Goal: Task Accomplishment & Management: Manage account settings

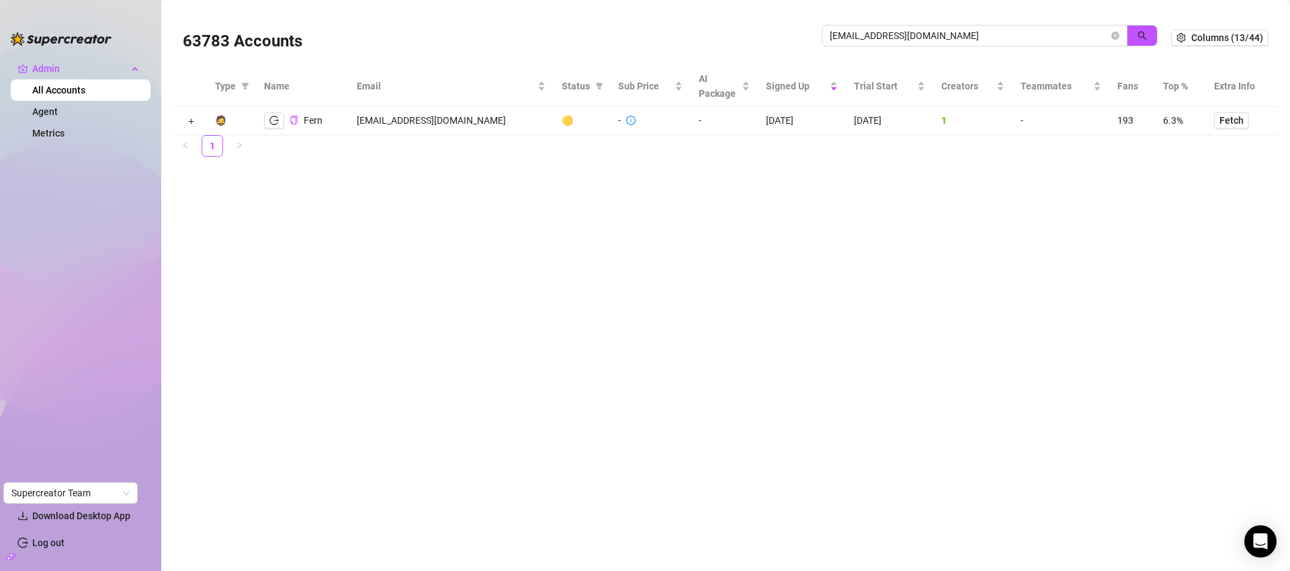
click at [892, 36] on input "[EMAIL_ADDRESS][DOMAIN_NAME]" at bounding box center [969, 35] width 279 height 15
type input "0QEWu8KOS0fd326K7IdVPBQuQxg1"
click at [1114, 34] on icon "close-circle" at bounding box center [1116, 36] width 8 height 8
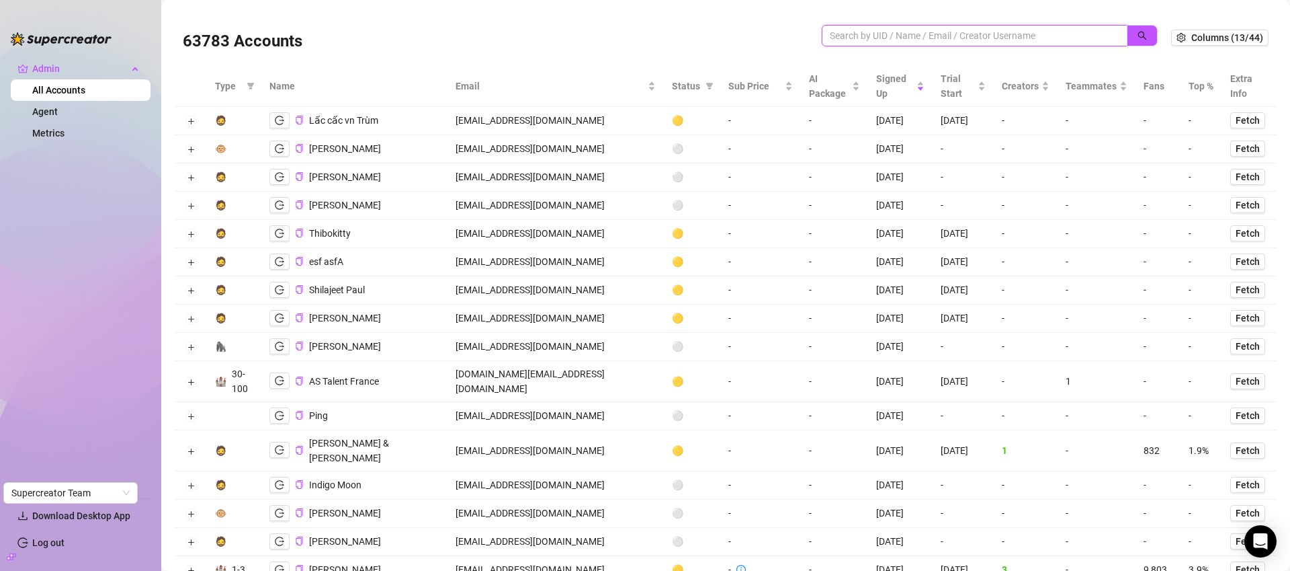
click at [875, 30] on input "search" at bounding box center [969, 35] width 279 height 15
paste input "alexanderjohncucu@hypertok.com"
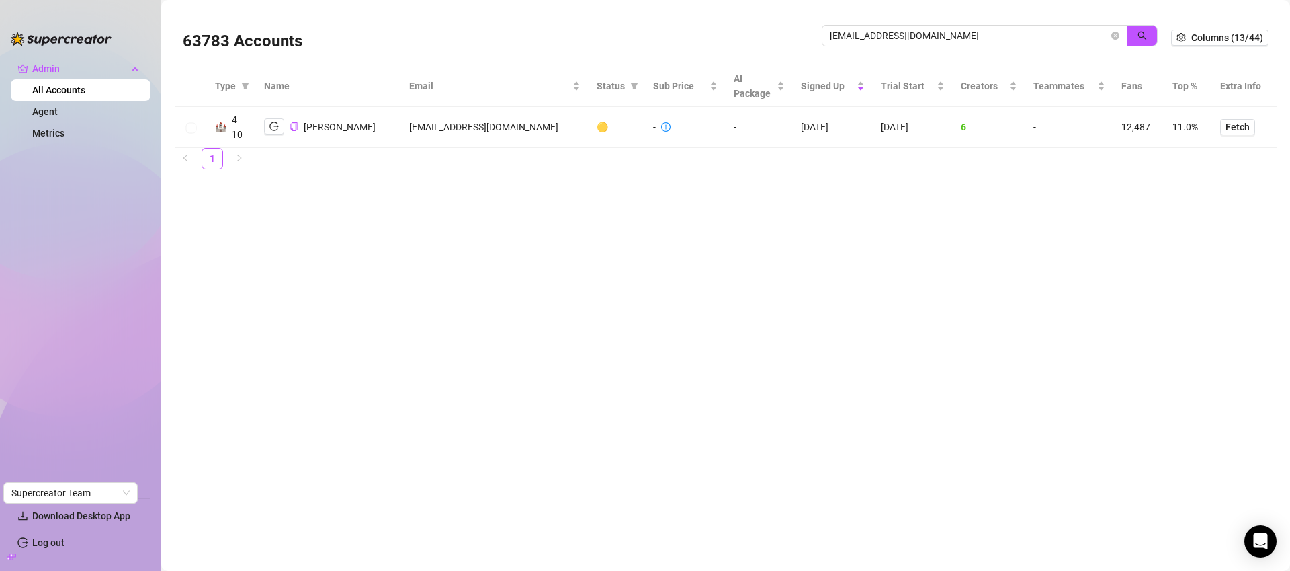
click at [460, 122] on td "alexanderjohncucu@hypertok.com" at bounding box center [495, 127] width 188 height 41
click at [275, 122] on icon "logout" at bounding box center [273, 126] width 9 height 9
click at [897, 36] on input "alexanderjohncucu@hypertok.com" at bounding box center [969, 35] width 279 height 15
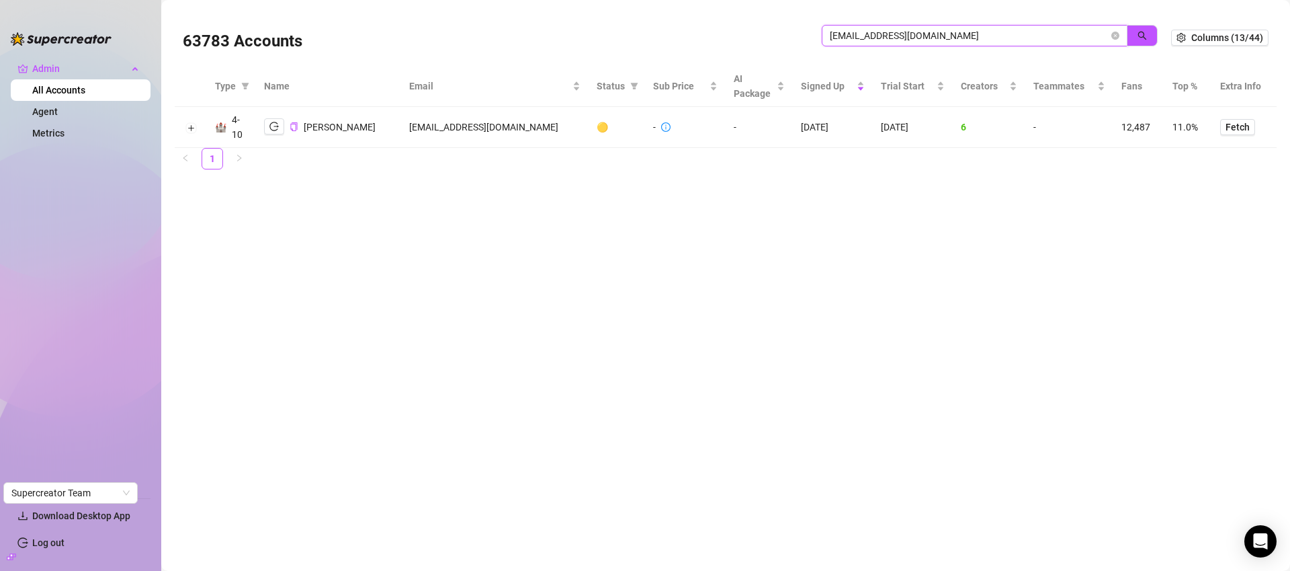
click at [897, 34] on input "alexanderjohncucu@hypertok.com" at bounding box center [969, 35] width 279 height 15
paste input "info@onefoxy"
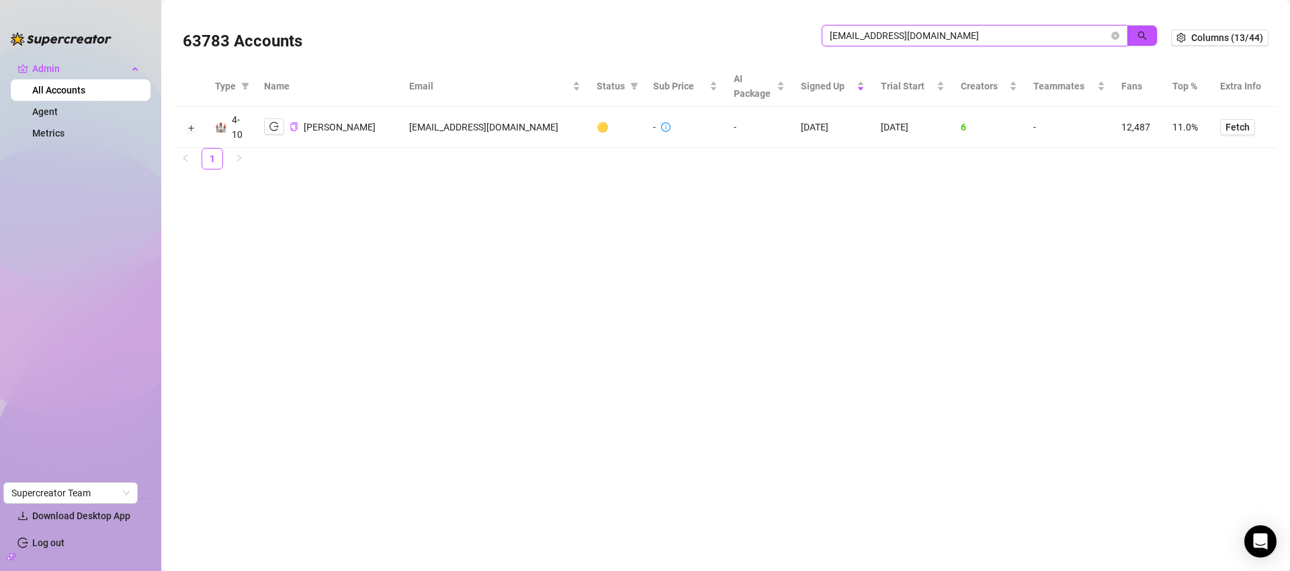
type input "info@onefoxy.com"
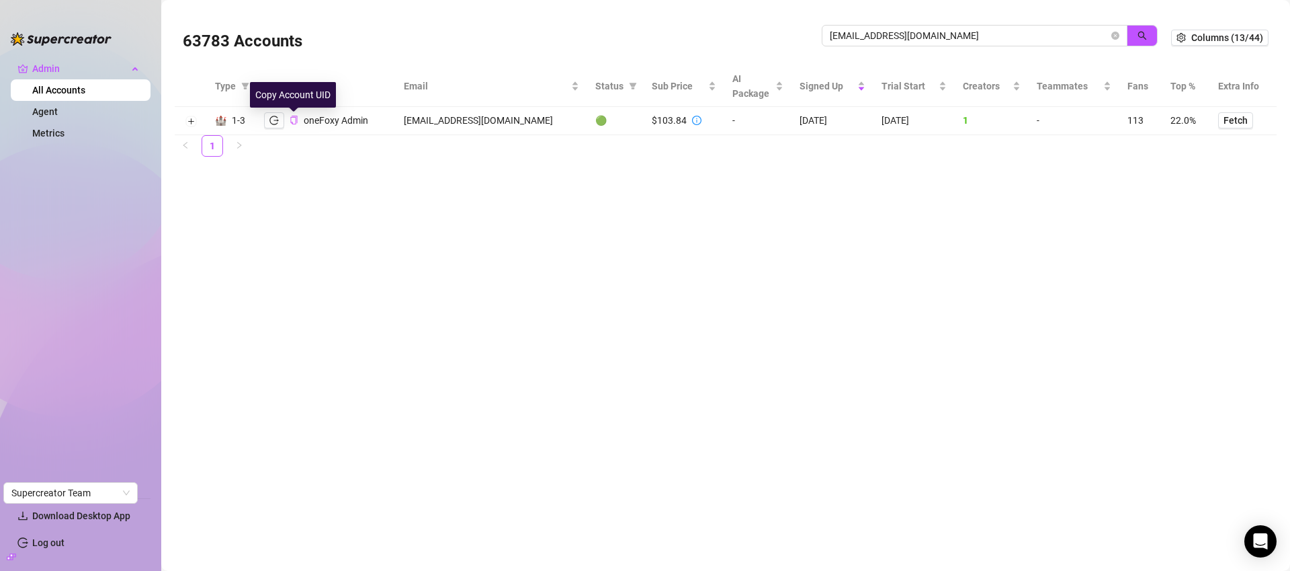
click at [295, 120] on icon "copy" at bounding box center [293, 120] width 7 height 9
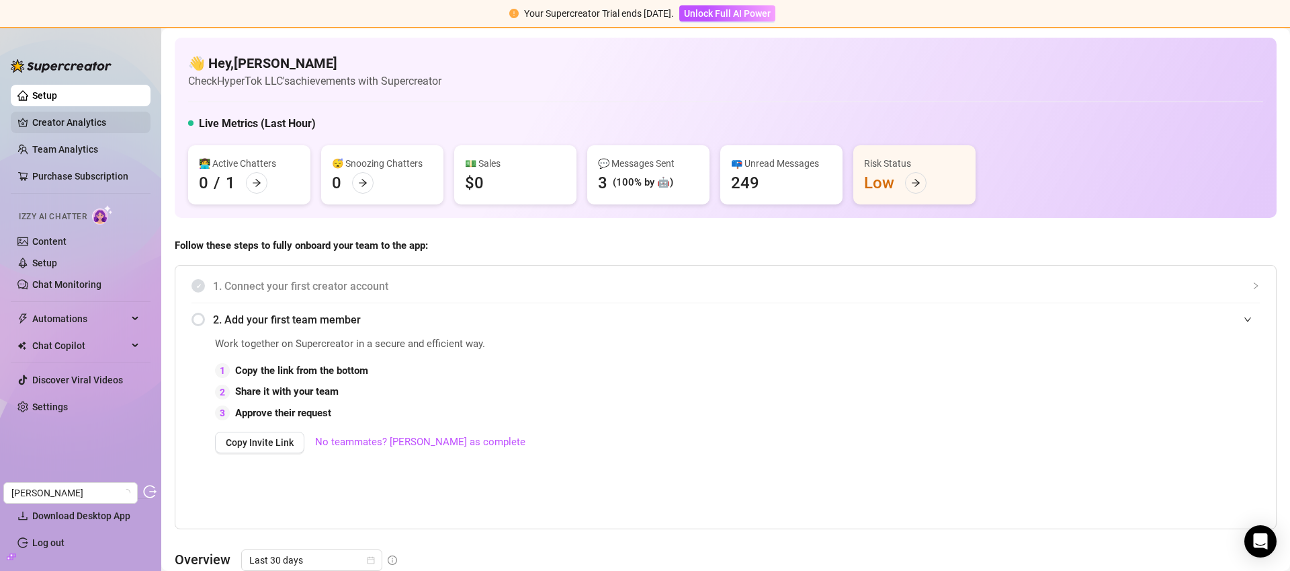
click at [48, 122] on link "Creator Analytics" at bounding box center [86, 123] width 108 height 22
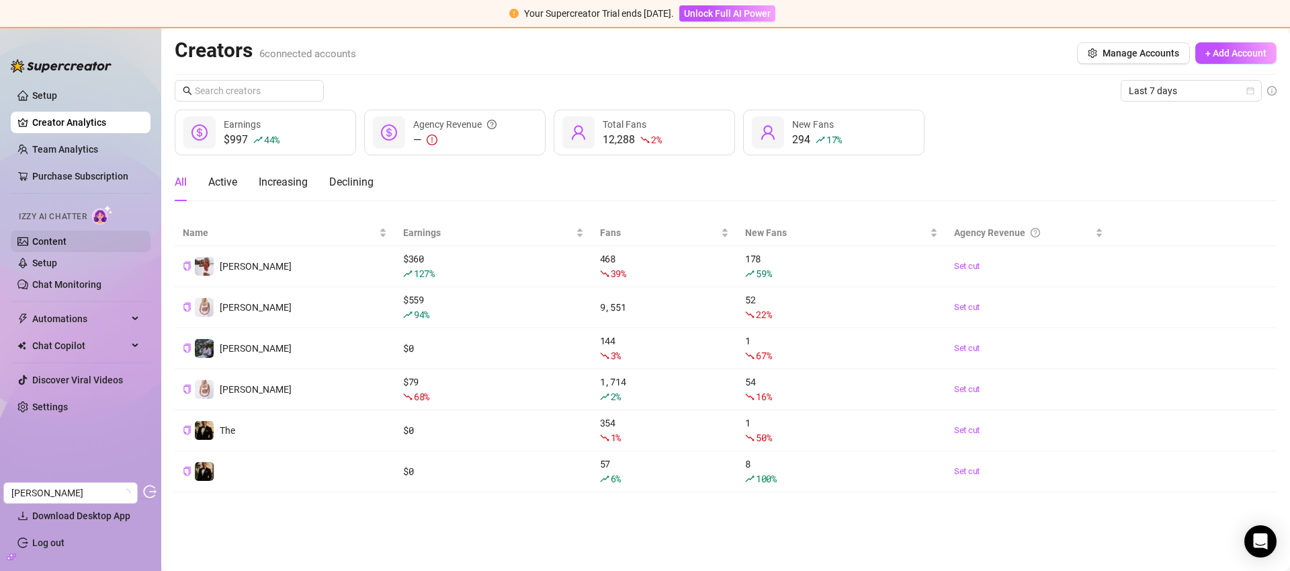
click at [65, 241] on link "Content" at bounding box center [49, 241] width 34 height 11
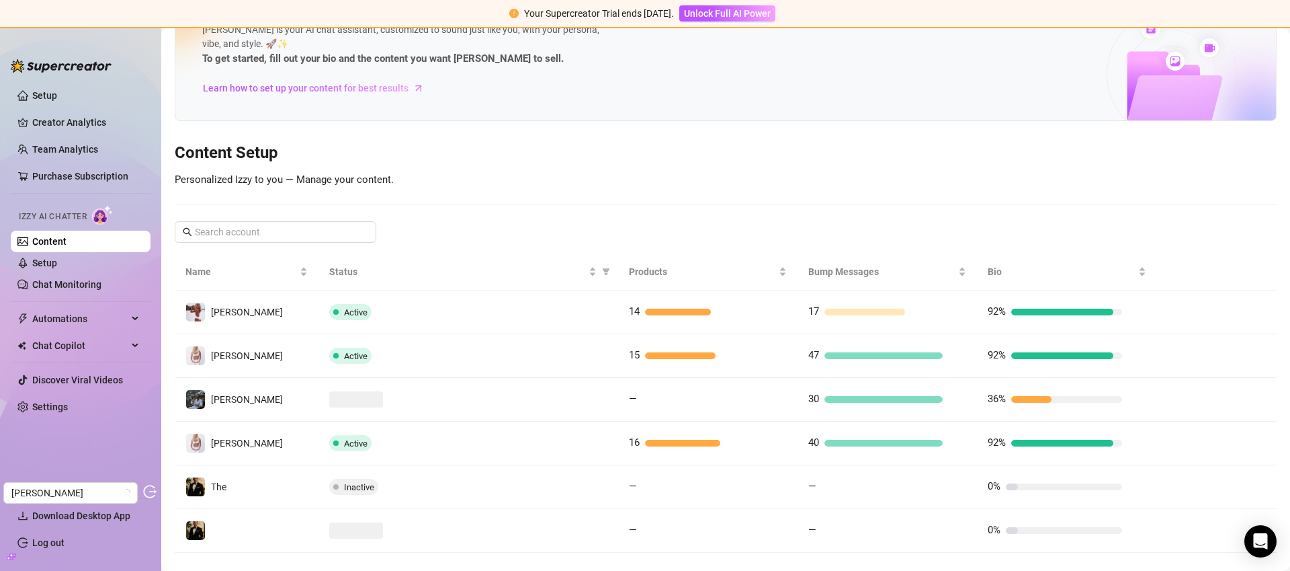
scroll to position [78, 0]
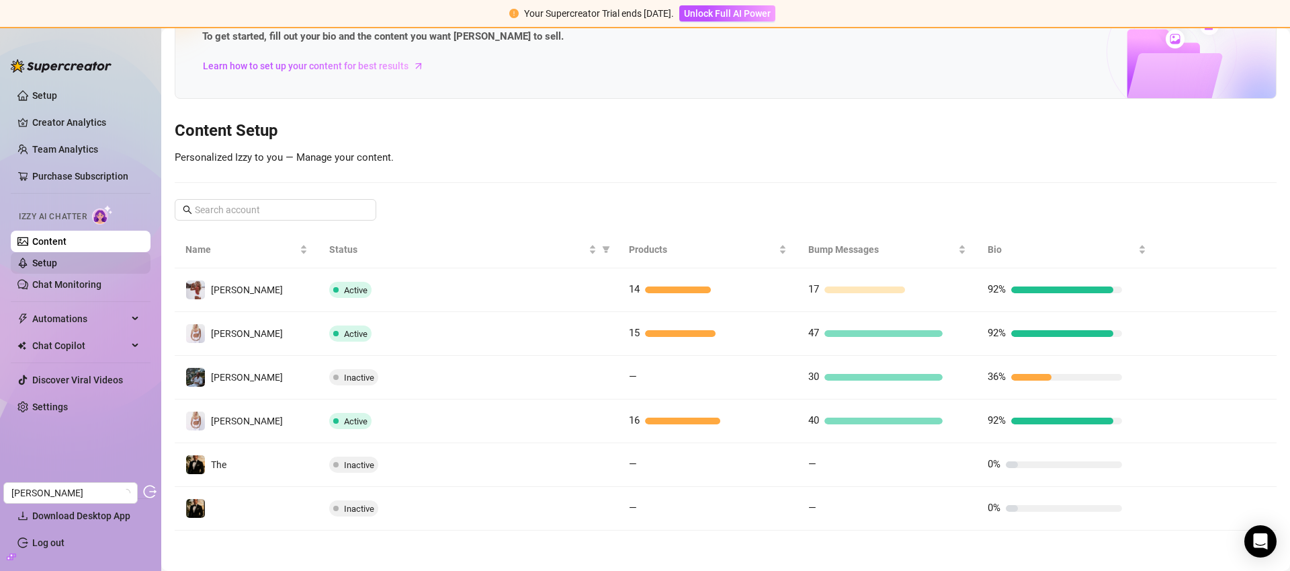
click at [57, 268] on link "Setup" at bounding box center [44, 262] width 25 height 11
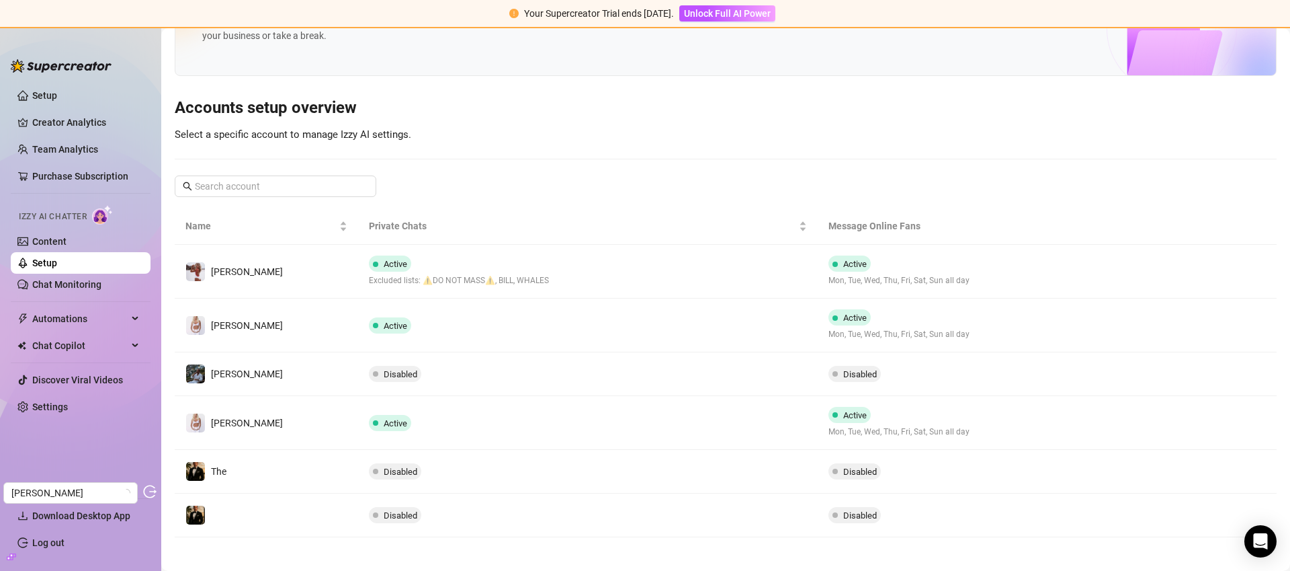
click at [727, 337] on td "Active" at bounding box center [587, 325] width 459 height 54
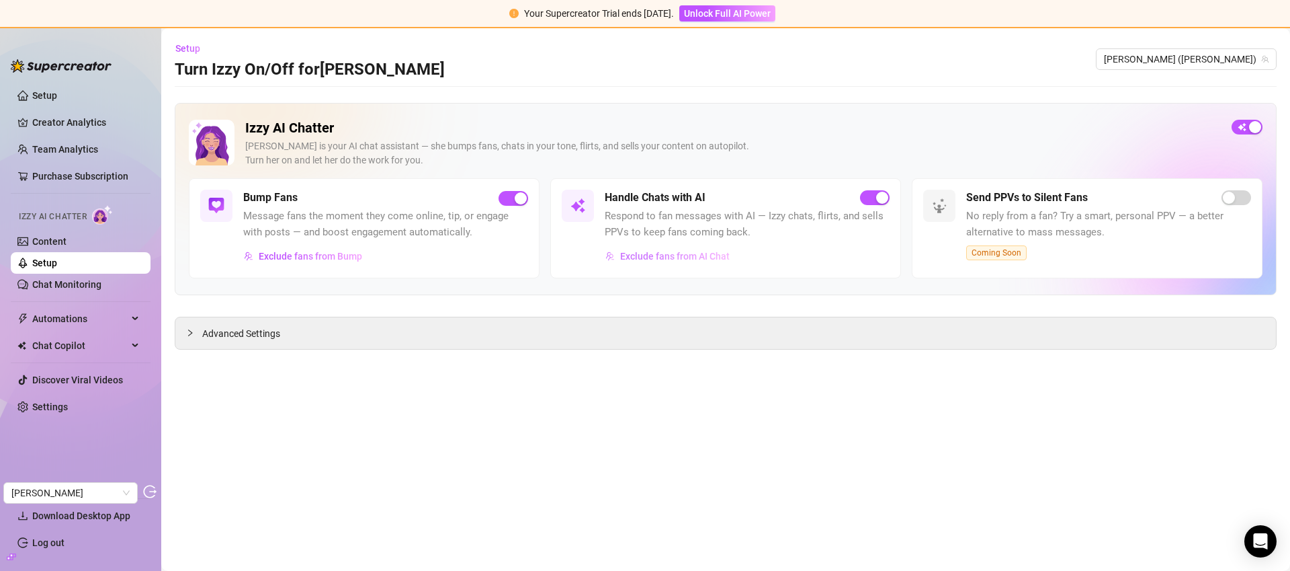
click at [696, 259] on span "Exclude fans from AI Chat" at bounding box center [675, 256] width 110 height 11
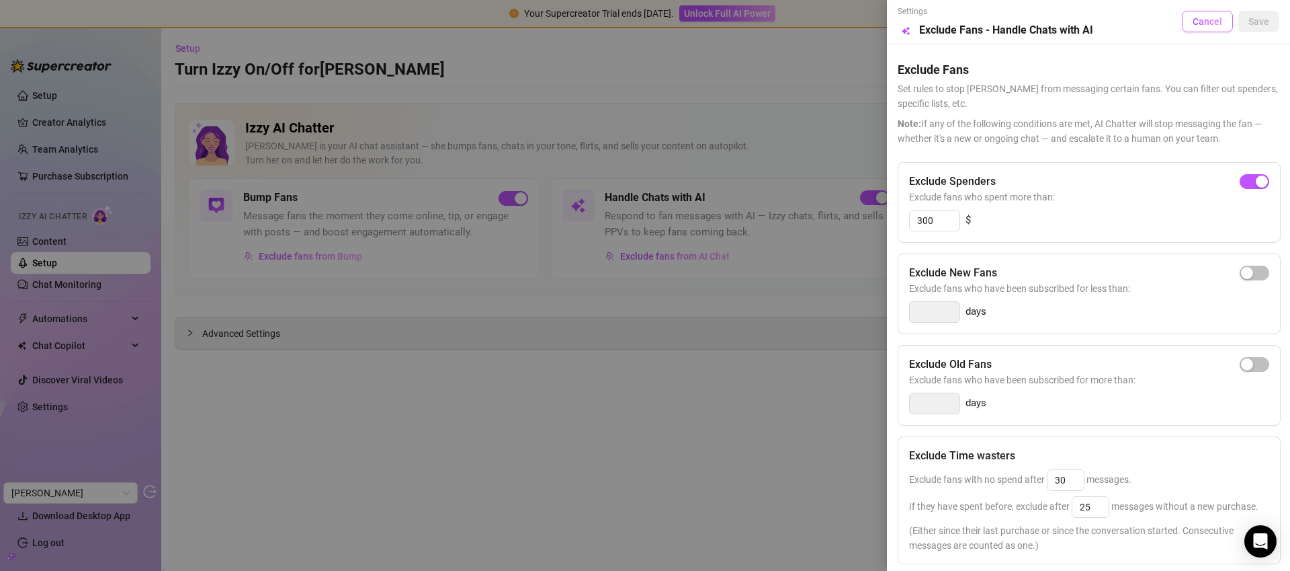
click at [1198, 22] on span "Cancel" at bounding box center [1208, 21] width 30 height 11
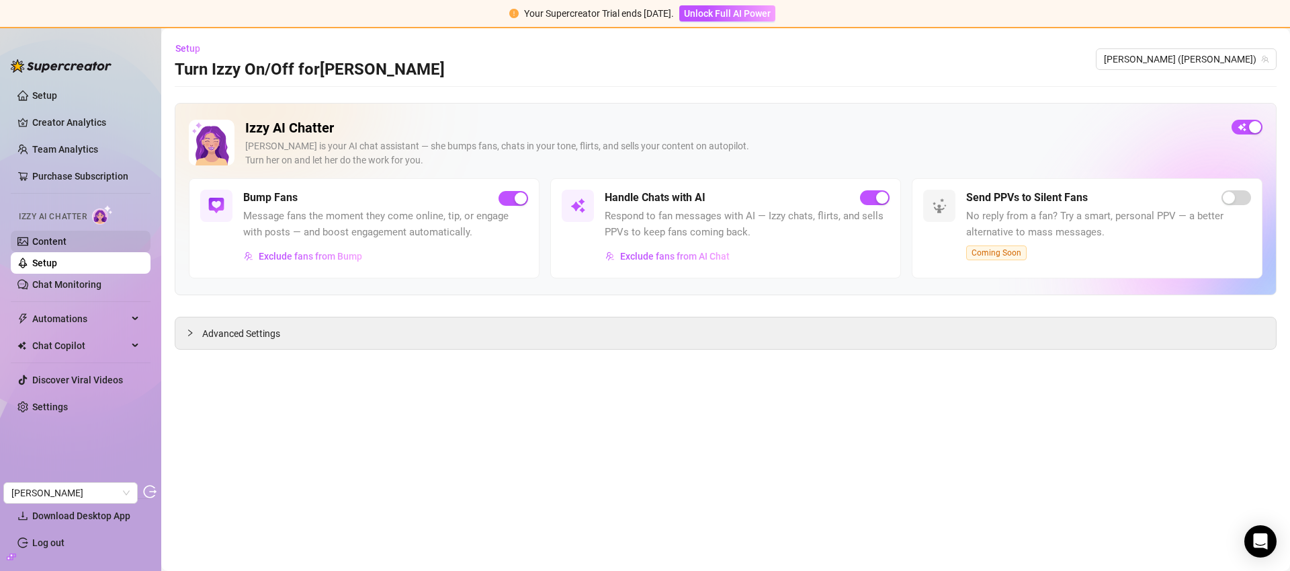
click at [67, 243] on link "Content" at bounding box center [49, 241] width 34 height 11
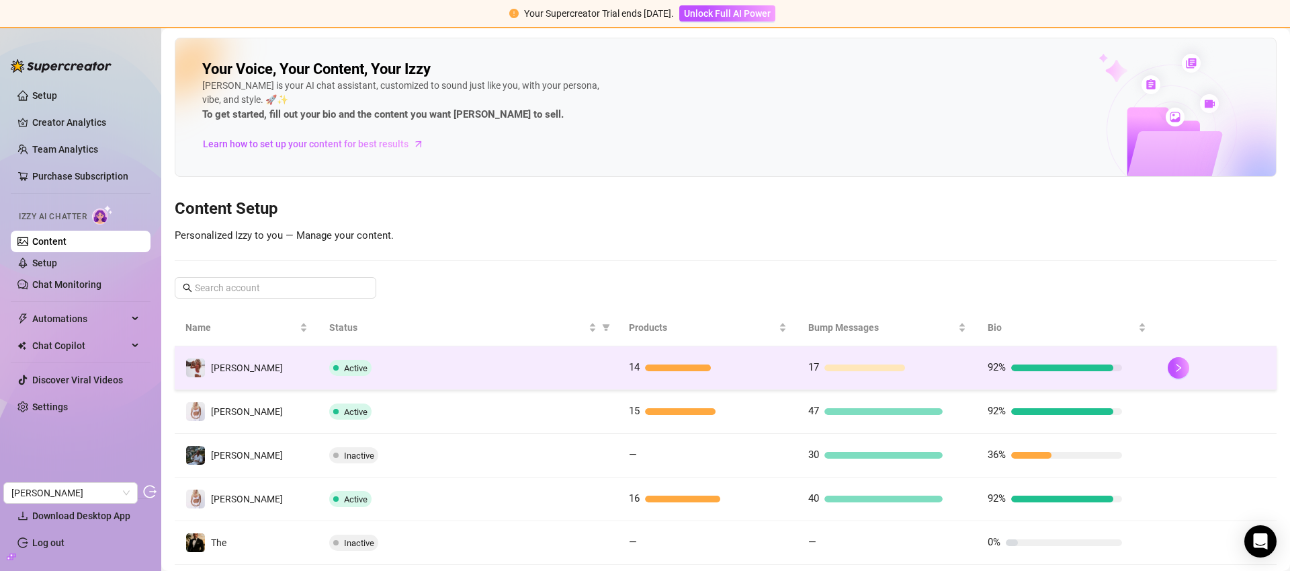
click at [513, 377] on td "Active" at bounding box center [469, 368] width 300 height 44
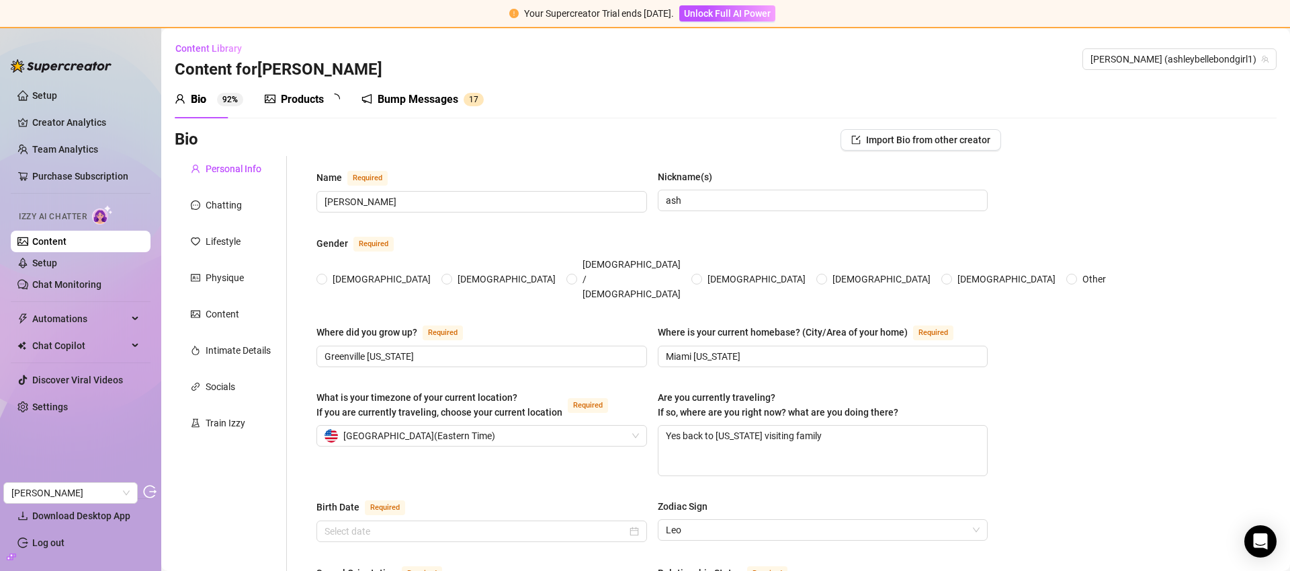
radio input "true"
type input "September 8th, 1998"
click at [296, 95] on div "Products" at bounding box center [302, 99] width 43 height 16
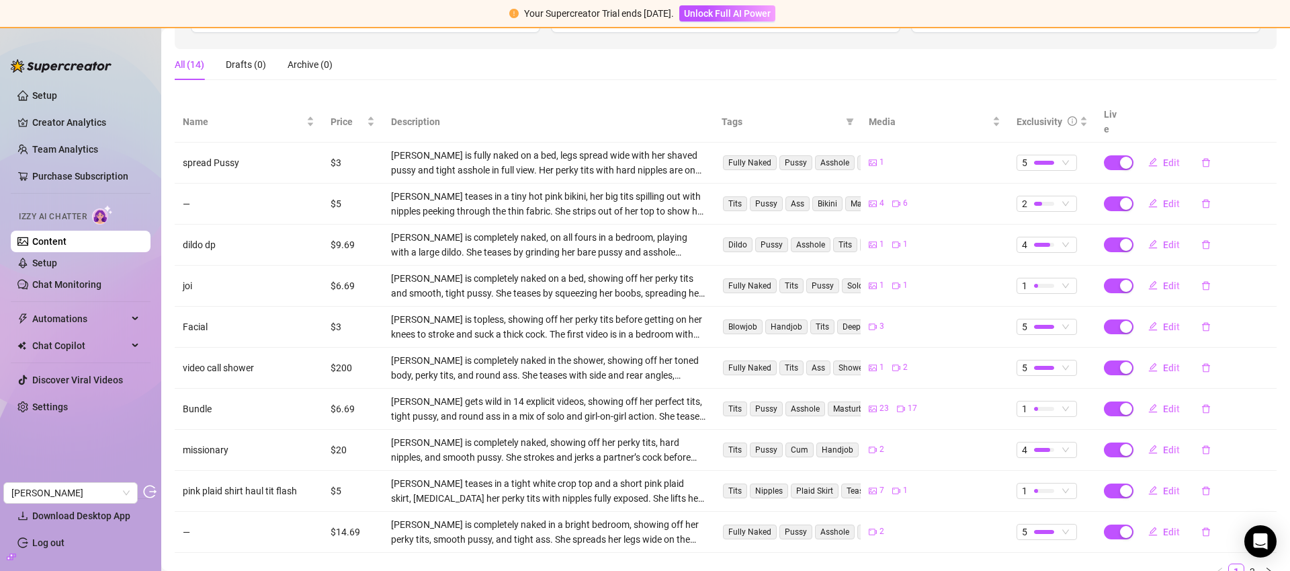
scroll to position [249, 0]
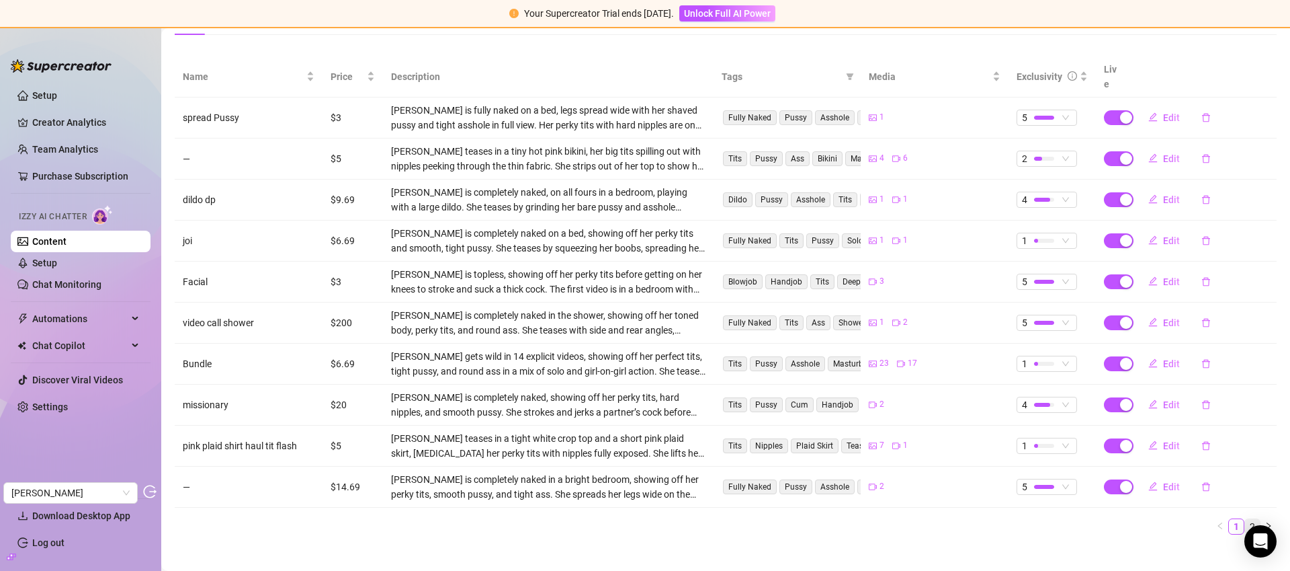
click at [1245, 519] on link "2" at bounding box center [1252, 526] width 15 height 15
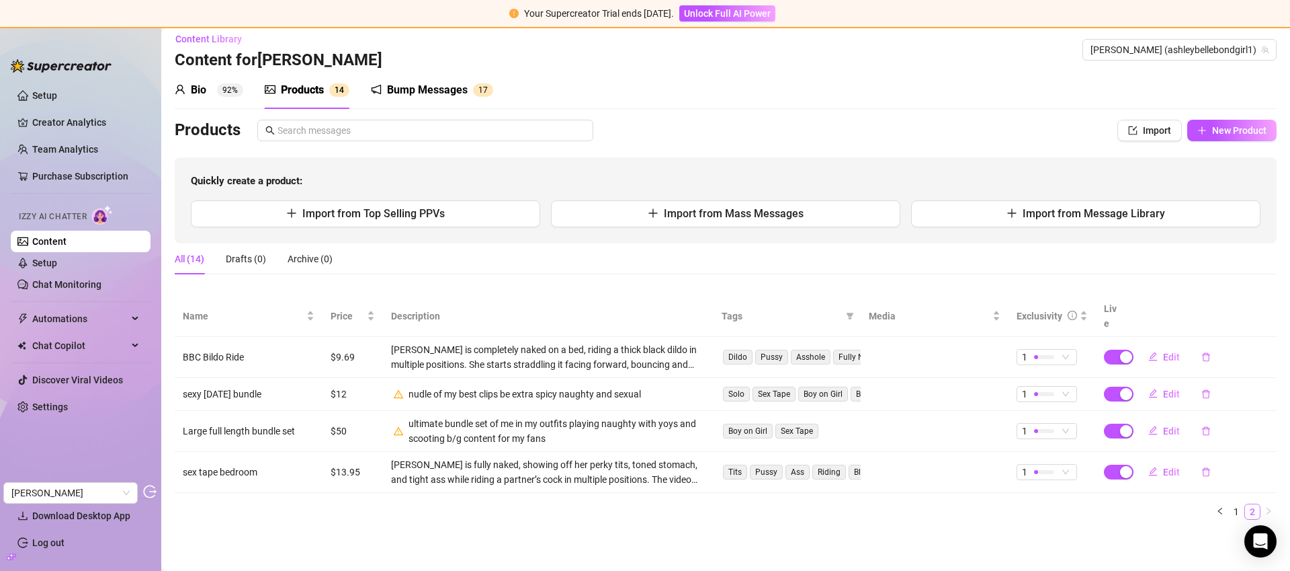
scroll to position [0, 0]
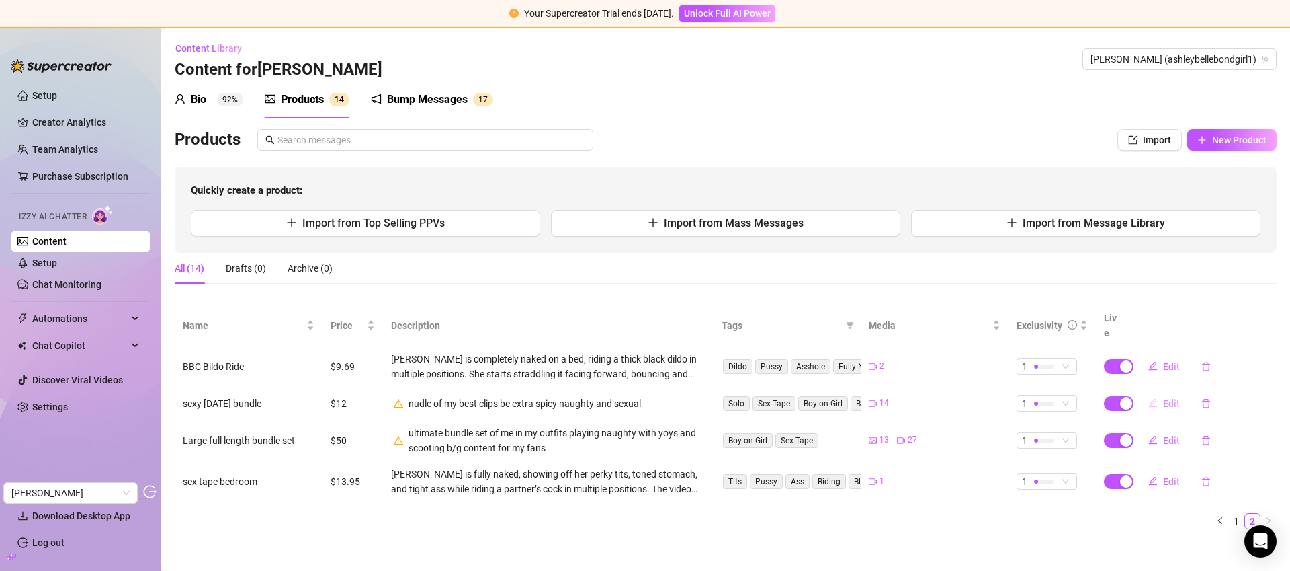
click at [1175, 398] on span "Edit" at bounding box center [1171, 403] width 17 height 11
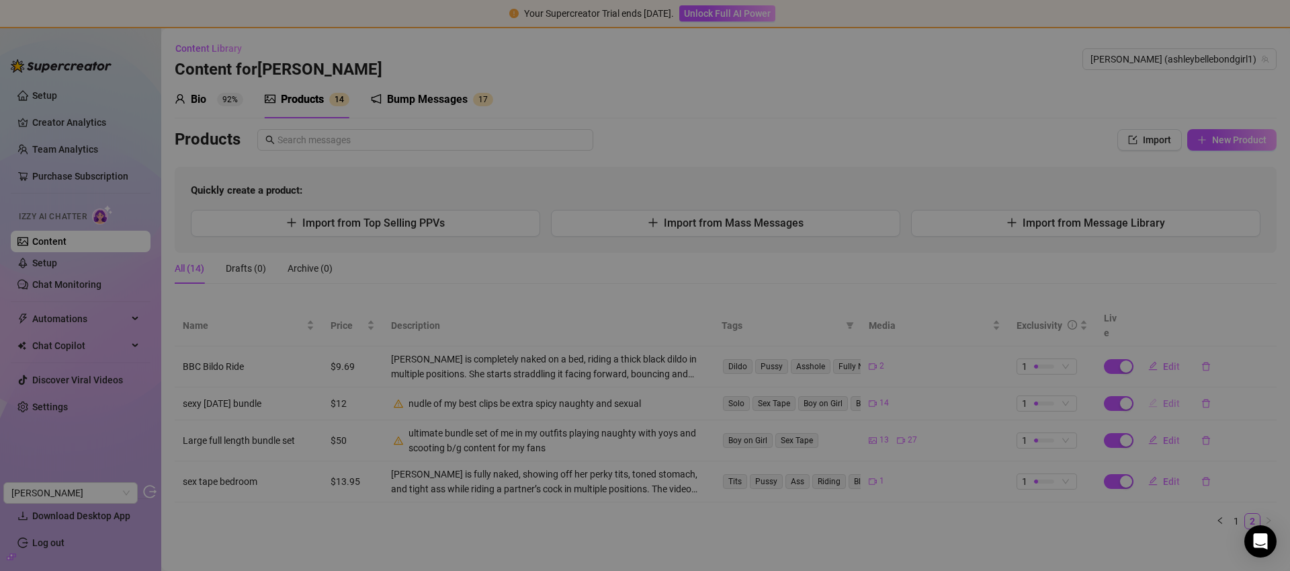
type textarea "💫💫💫 SEXY SATURDAY BUNDLE: Best day of the week for suuuure, so my best bundle a…"
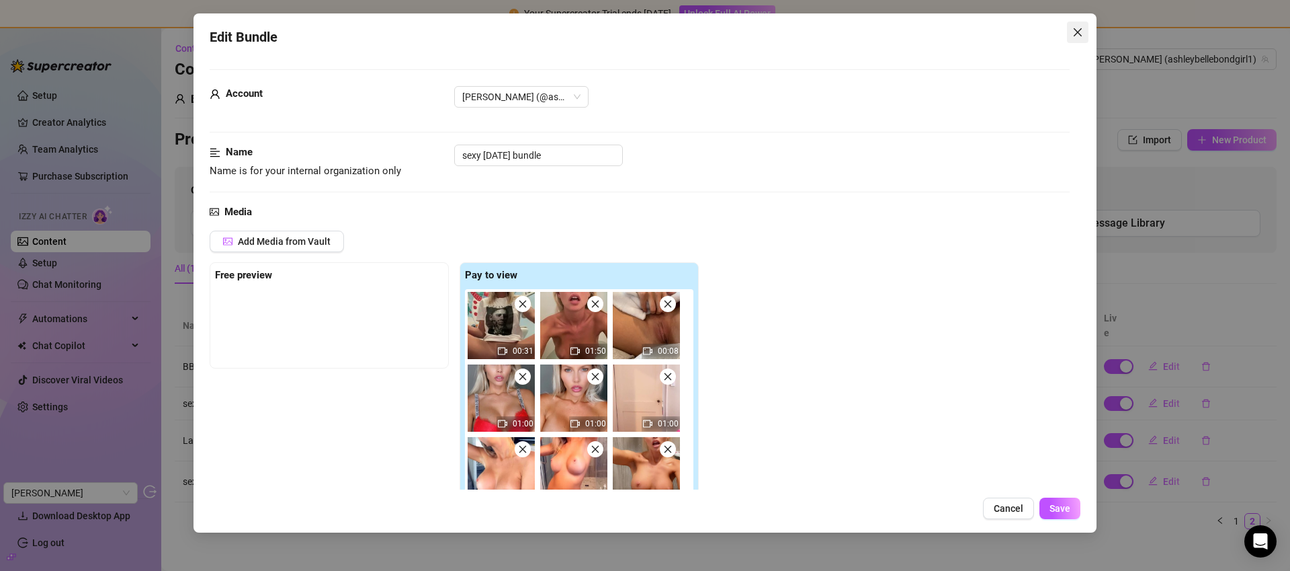
click at [1078, 36] on icon "close" at bounding box center [1078, 32] width 11 height 11
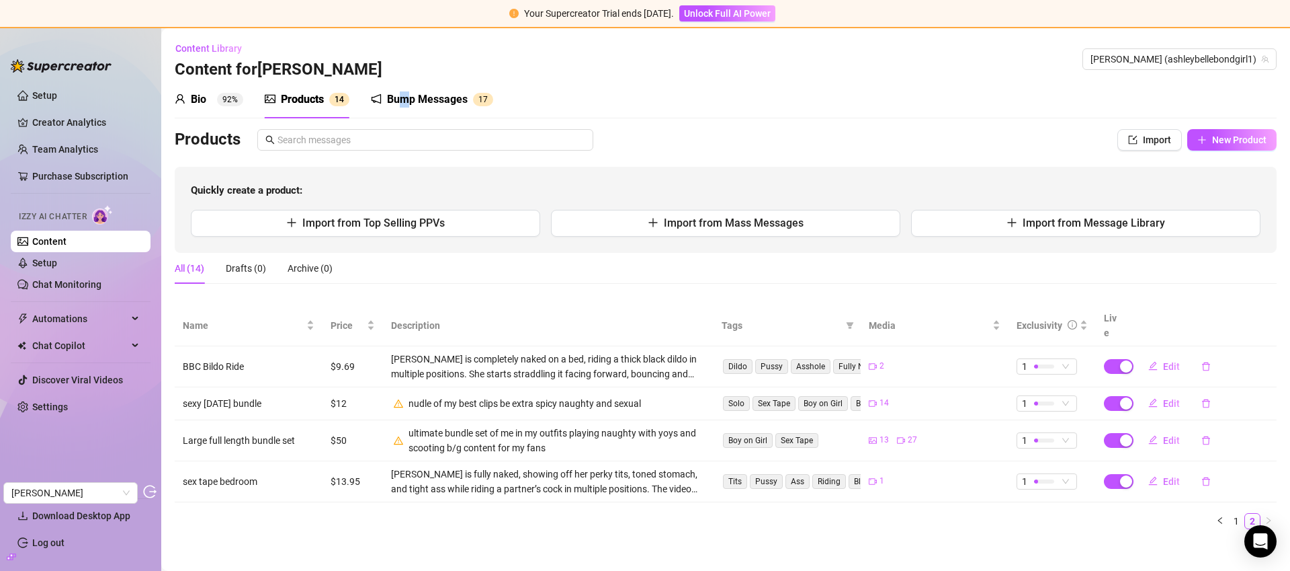
click at [405, 98] on div "Bump Messages" at bounding box center [427, 99] width 81 height 16
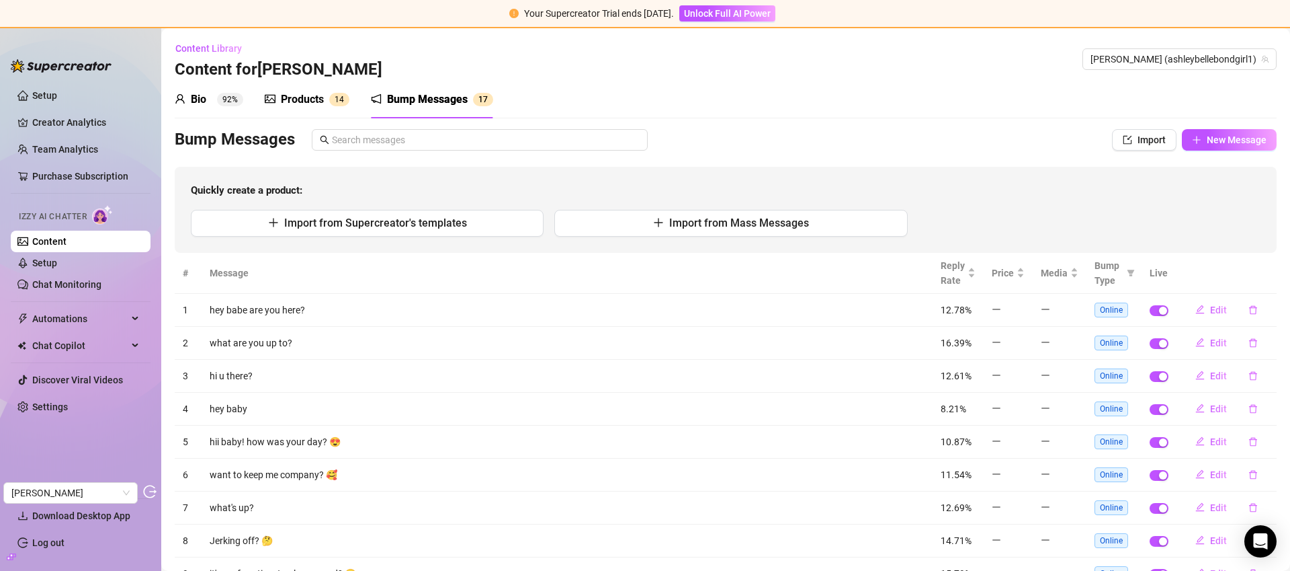
click at [194, 101] on div "Bio" at bounding box center [198, 99] width 15 height 16
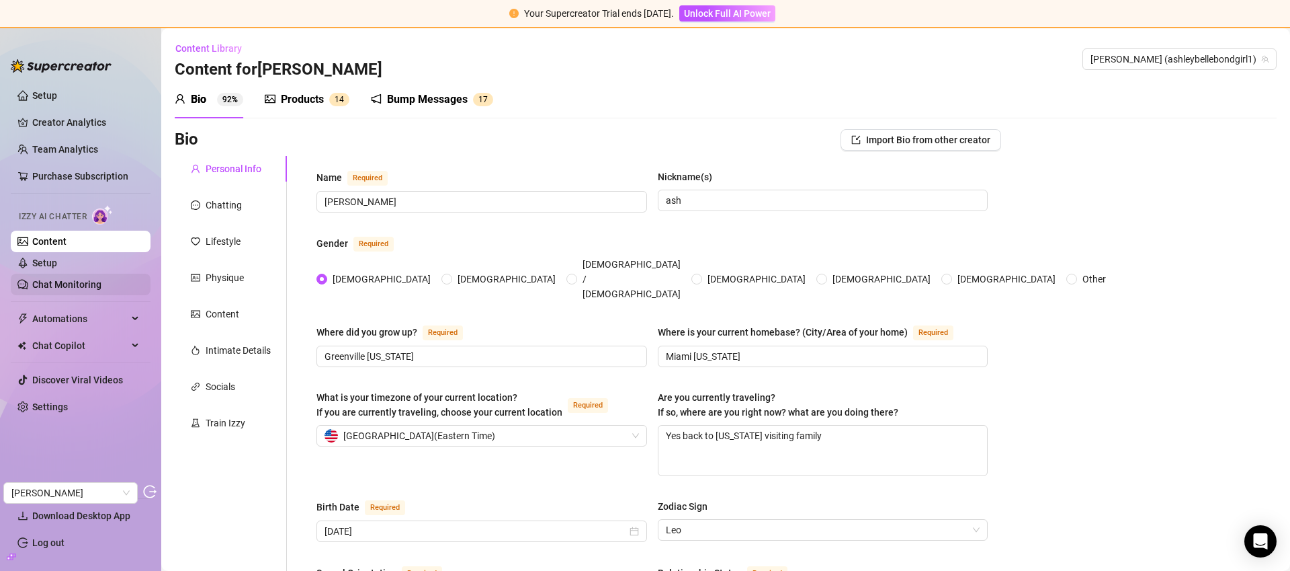
click at [68, 286] on link "Chat Monitoring" at bounding box center [66, 284] width 69 height 11
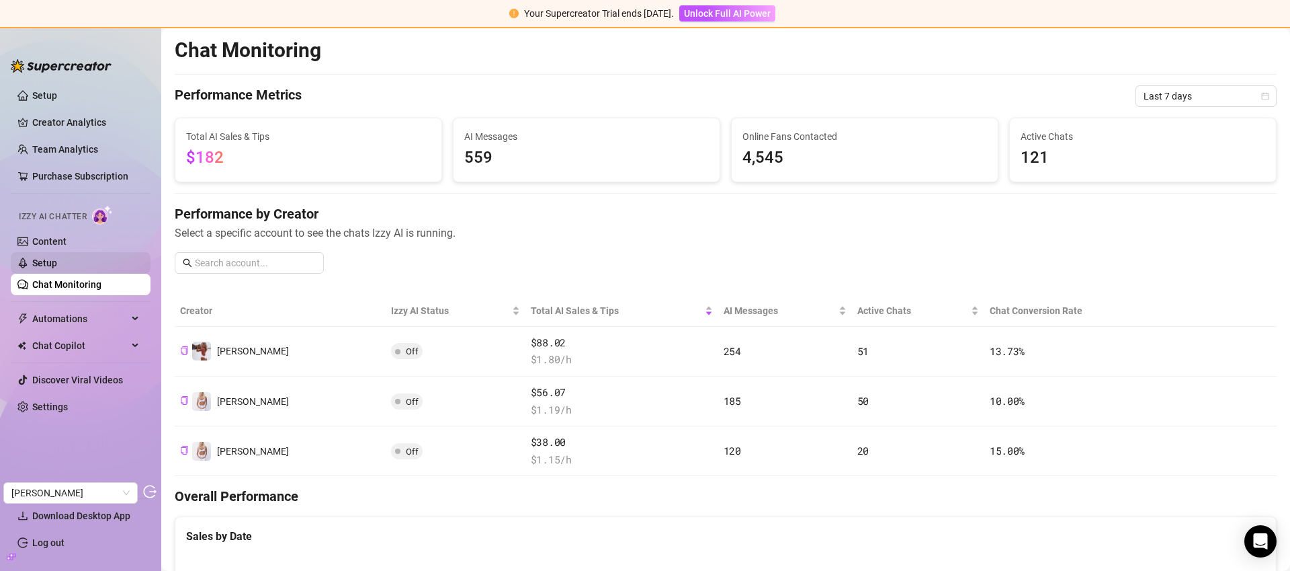
click at [50, 265] on link "Setup" at bounding box center [44, 262] width 25 height 11
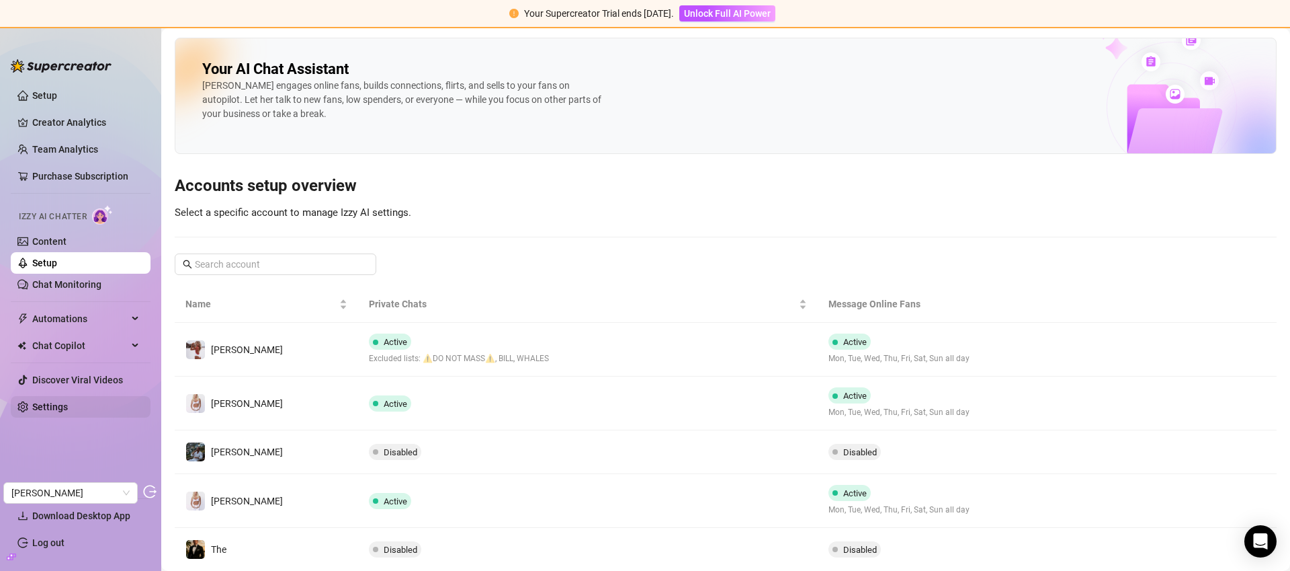
click at [55, 401] on link "Settings" at bounding box center [50, 406] width 36 height 11
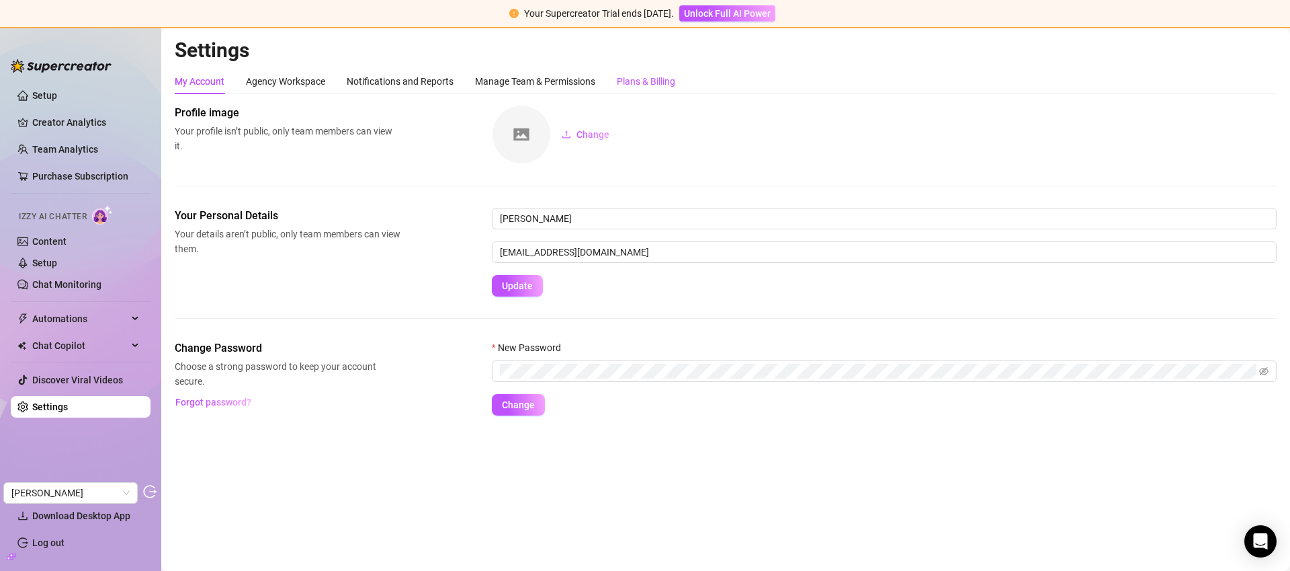
click at [675, 85] on div "Plans & Billing" at bounding box center [646, 81] width 58 height 15
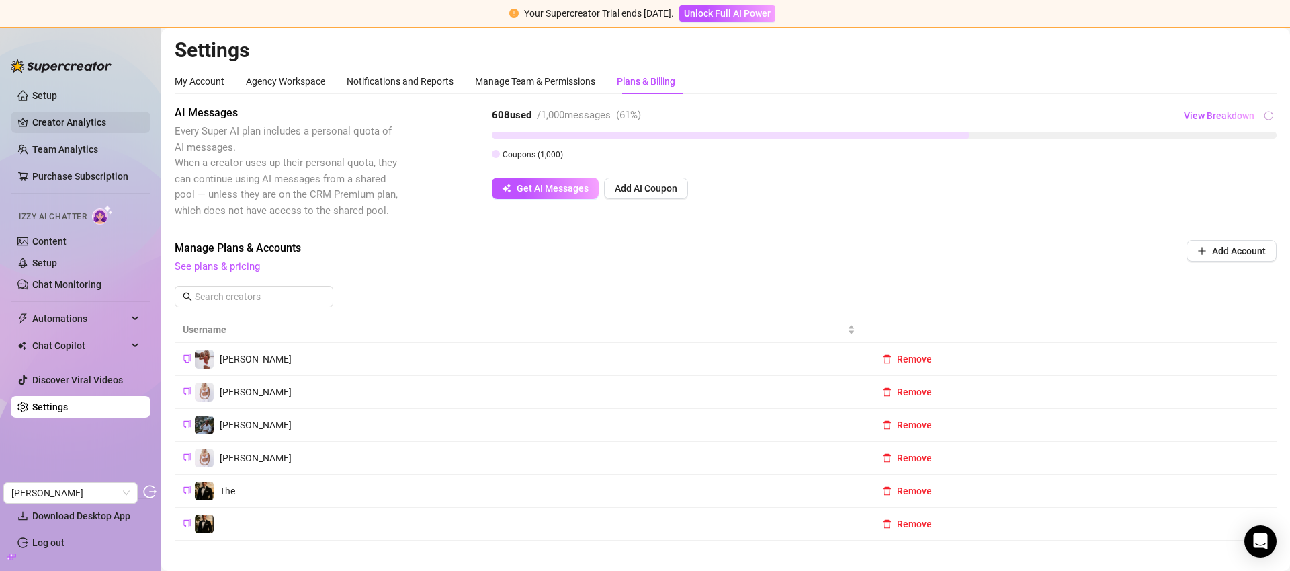
click at [71, 120] on link "Creator Analytics" at bounding box center [86, 123] width 108 height 22
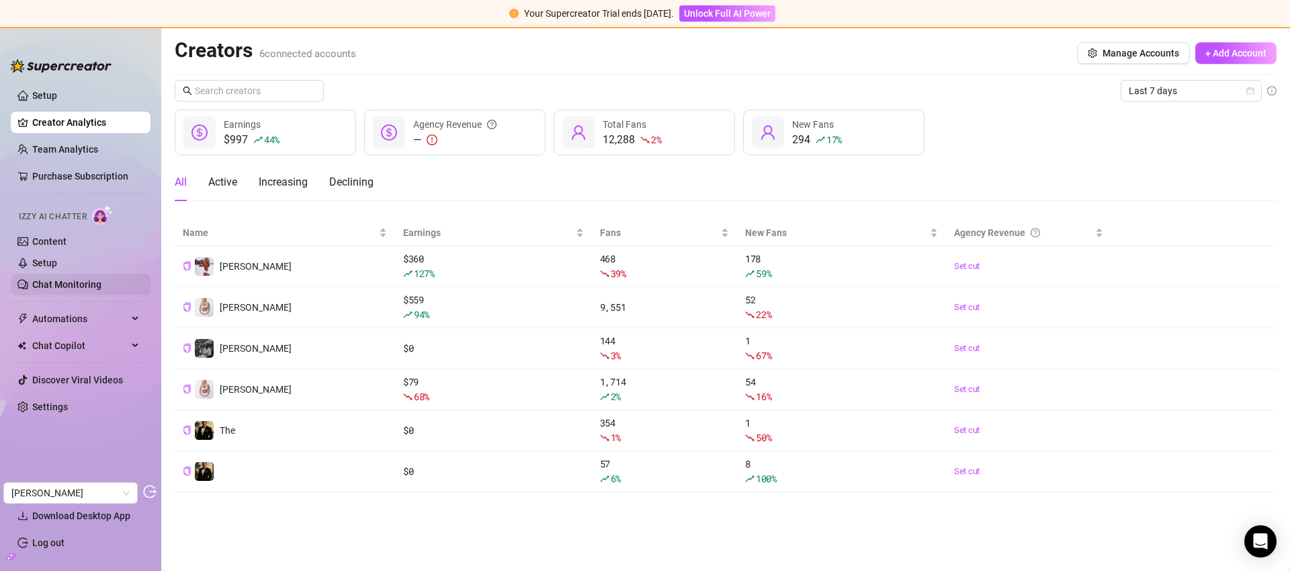
click at [58, 290] on link "Chat Monitoring" at bounding box center [66, 284] width 69 height 11
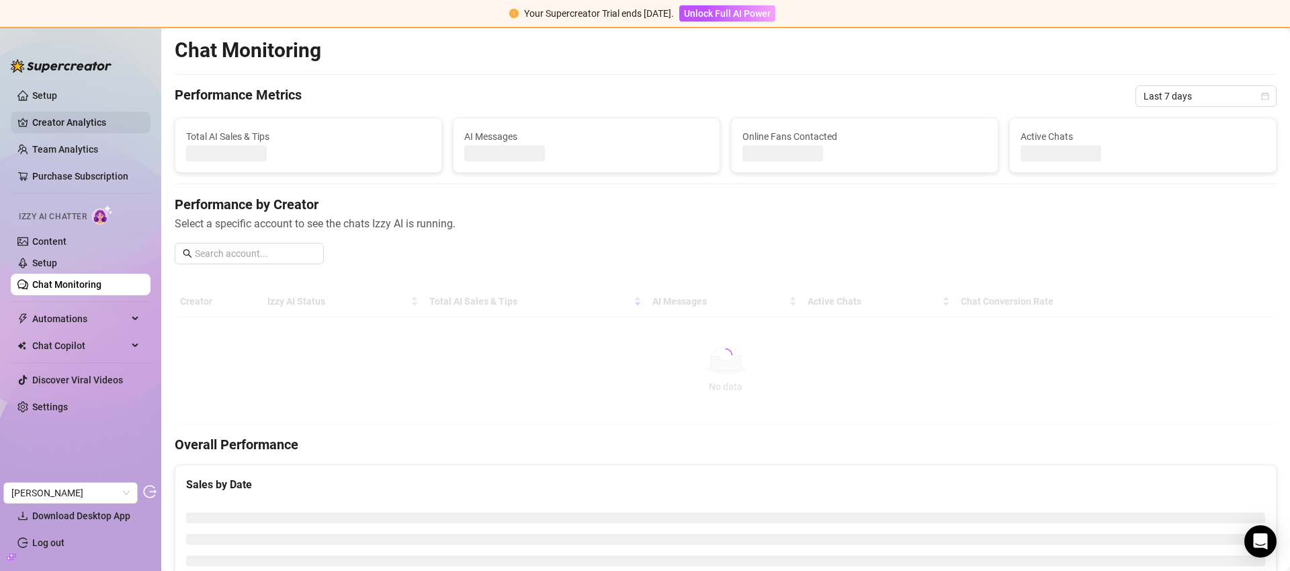
click at [85, 124] on link "Creator Analytics" at bounding box center [86, 123] width 108 height 22
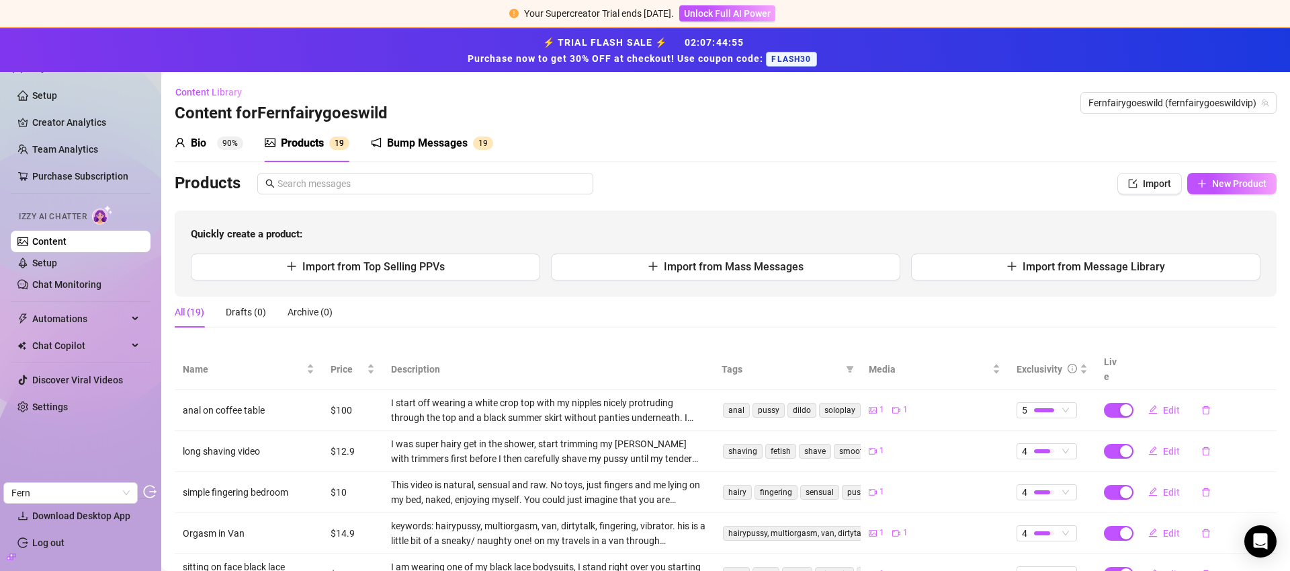
scroll to position [251, 0]
